Goal: Ask a question: Seek information or help from site administrators or community

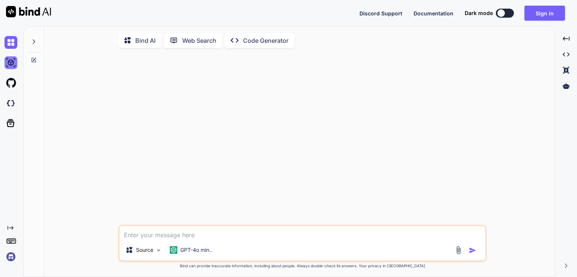
click at [11, 61] on img at bounding box center [11, 62] width 13 height 13
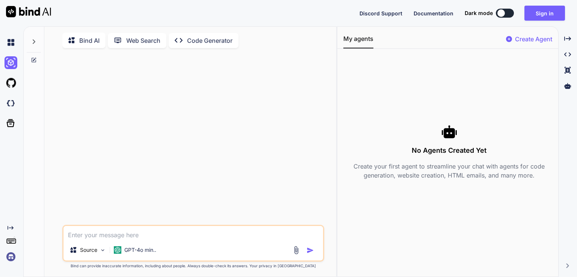
click at [12, 256] on img at bounding box center [11, 256] width 13 height 13
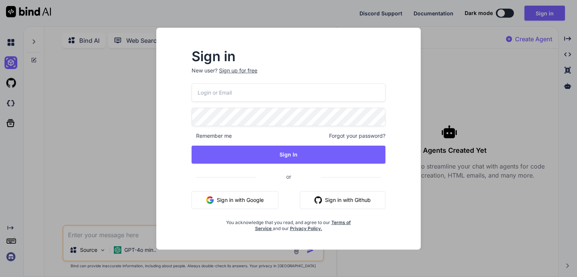
click at [49, 172] on div "Sign in New user? Sign up for free Remember me Forgot your password? Sign In or…" at bounding box center [288, 138] width 577 height 277
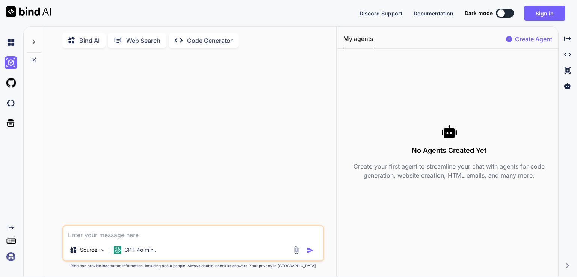
click at [11, 229] on icon "Created with Pixso." at bounding box center [11, 228] width 6 height 6
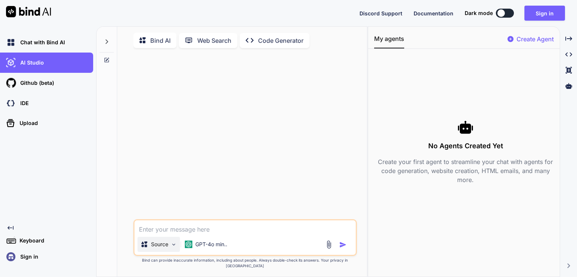
click at [172, 248] on img at bounding box center [173, 244] width 6 height 6
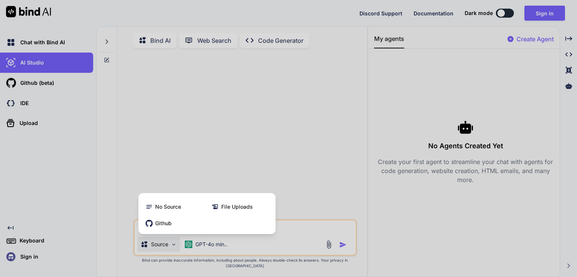
click at [243, 54] on div at bounding box center [288, 138] width 577 height 277
type textarea "x"
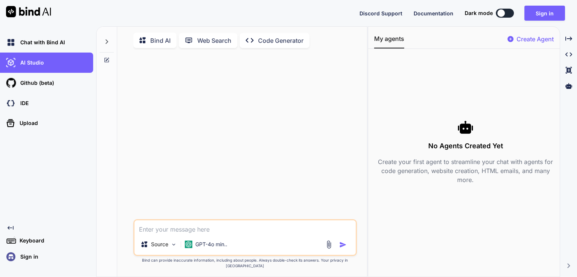
click at [189, 232] on textarea at bounding box center [244, 227] width 221 height 14
type textarea "b"
type textarea "x"
type textarea "bu"
type textarea "x"
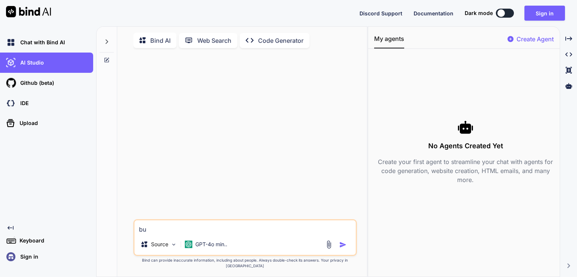
type textarea "[PERSON_NAME]"
type textarea "x"
type textarea "buid"
type textarea "x"
type textarea "[PERSON_NAME]"
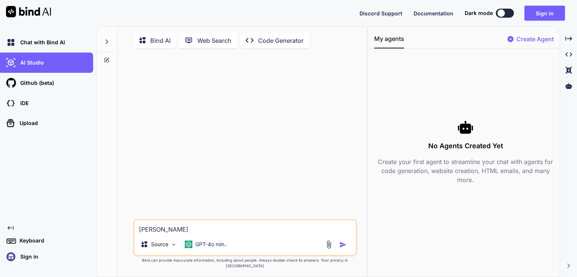
type textarea "x"
type textarea "buid"
type textarea "x"
type textarea "buid"
type textarea "x"
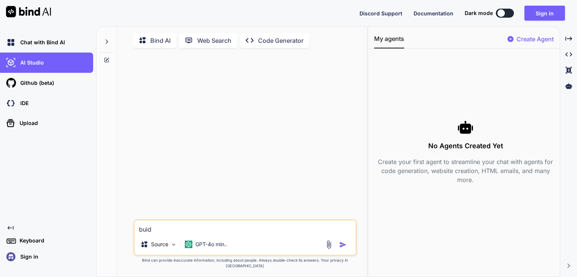
type textarea "buid a"
type textarea "x"
type textarea "buid a"
type textarea "x"
type textarea "buid a"
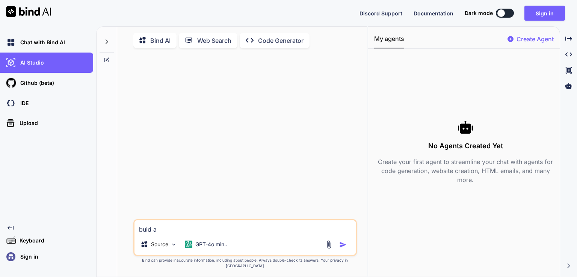
type textarea "x"
type textarea "buid"
type textarea "x"
type textarea "buid"
type textarea "x"
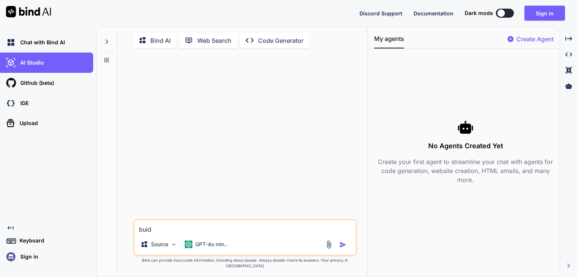
type textarea "[PERSON_NAME]"
type textarea "x"
type textarea "buil"
type textarea "x"
type textarea "build"
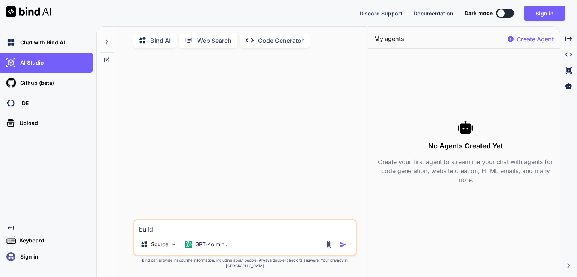
type textarea "x"
type textarea "build"
type textarea "x"
type textarea "build a"
type textarea "x"
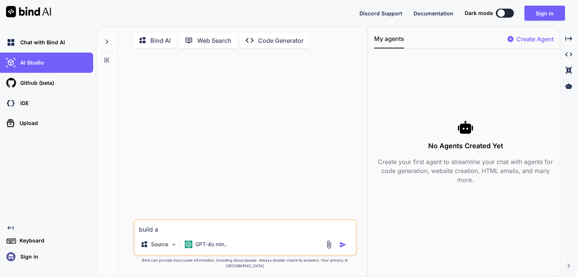
type textarea "build a"
type textarea "x"
type textarea "build a w"
type textarea "x"
type textarea "build a we"
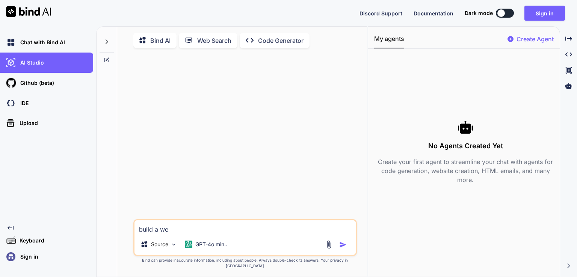
type textarea "x"
type textarea "build a web"
type textarea "x"
type textarea "build a webs"
type textarea "x"
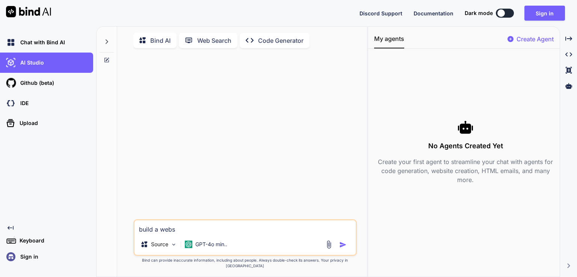
type textarea "build a websi"
type textarea "x"
type textarea "build a websit"
type textarea "x"
type textarea "build a website"
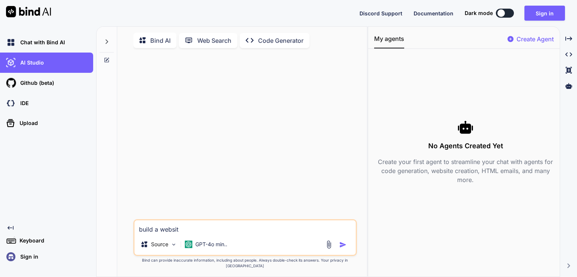
type textarea "x"
type textarea "build a website"
type textarea "x"
type textarea "build a website n"
type textarea "x"
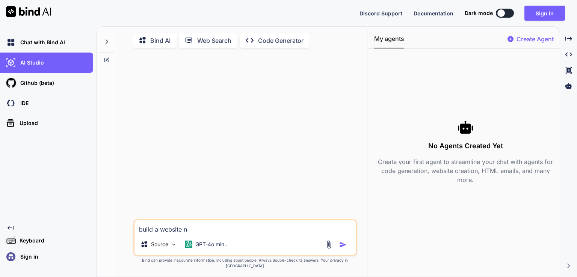
type textarea "build a website na"
type textarea "x"
type textarea "build a website nam"
type textarea "x"
type textarea "build a website name"
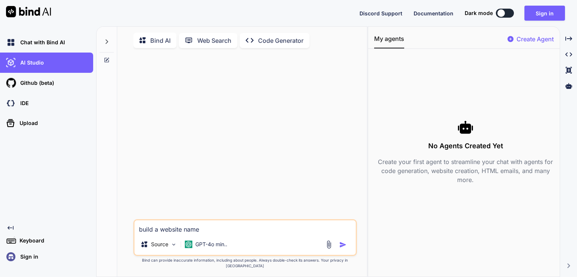
type textarea "x"
type textarea "build a website named"
type textarea "x"
type textarea "build a website named"
type textarea "x"
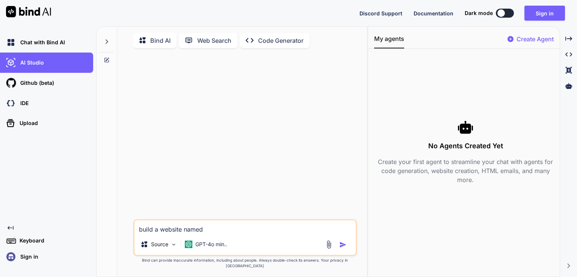
type textarea "build a website named u"
type textarea "x"
type textarea "build a website named us"
type textarea "x"
type textarea "build a website named usn"
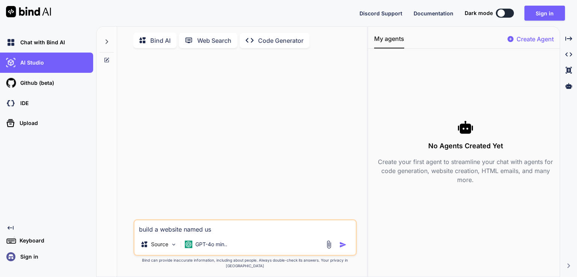
type textarea "x"
type textarea "build a website named us"
type textarea "x"
type textarea "build a website named u"
type textarea "x"
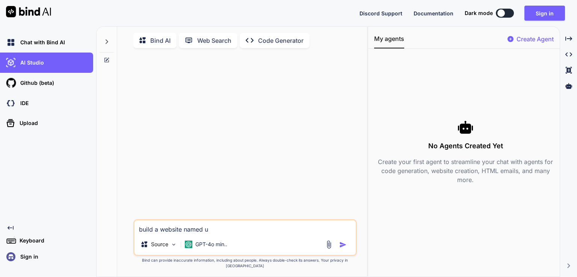
type textarea "build a website named"
type textarea "x"
type textarea "build a website named s"
type textarea "x"
type textarea "build a website named su"
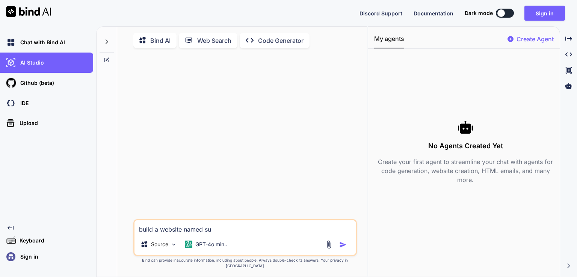
type textarea "x"
type textarea "build a website named sun"
type textarea "x"
type textarea "build a website named suns"
type textarea "x"
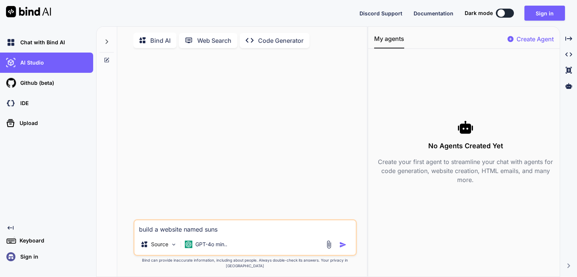
type textarea "build a website named sunsm"
type textarea "x"
type textarea "build a website named sunsmt"
type textarea "x"
type textarea "build a website named sunsmtp"
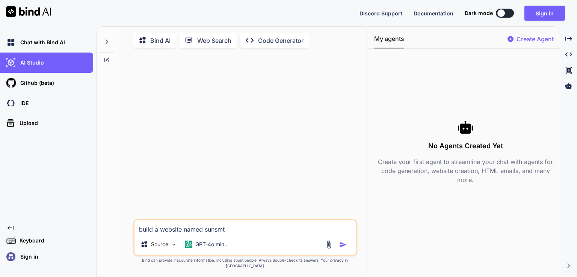
type textarea "x"
type textarea "build a website named sunsmtp"
click at [342, 248] on img "button" at bounding box center [343, 245] width 8 height 8
type textarea "x"
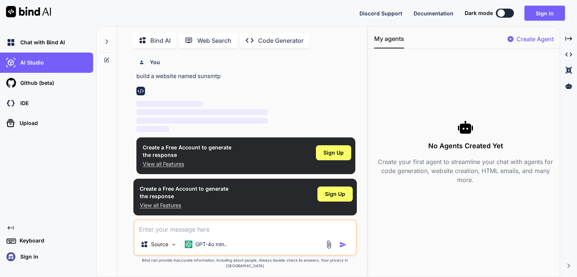
scroll to position [3, 0]
